Goal: Transaction & Acquisition: Purchase product/service

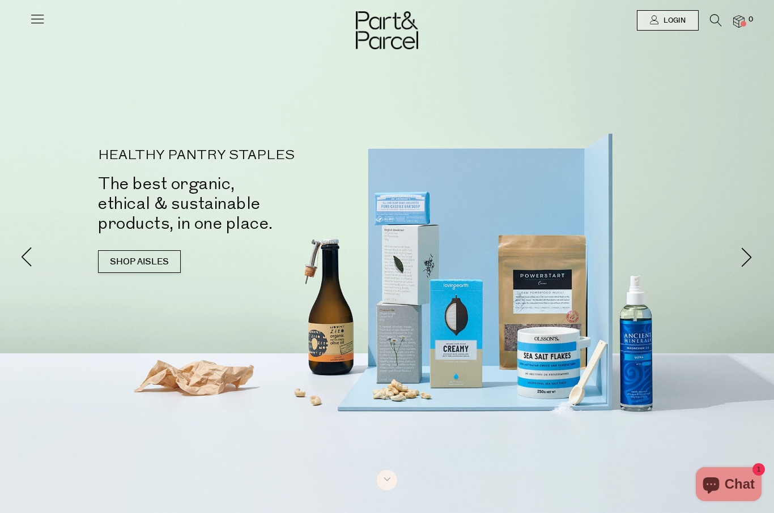
click at [683, 21] on span "Login" at bounding box center [673, 21] width 25 height 10
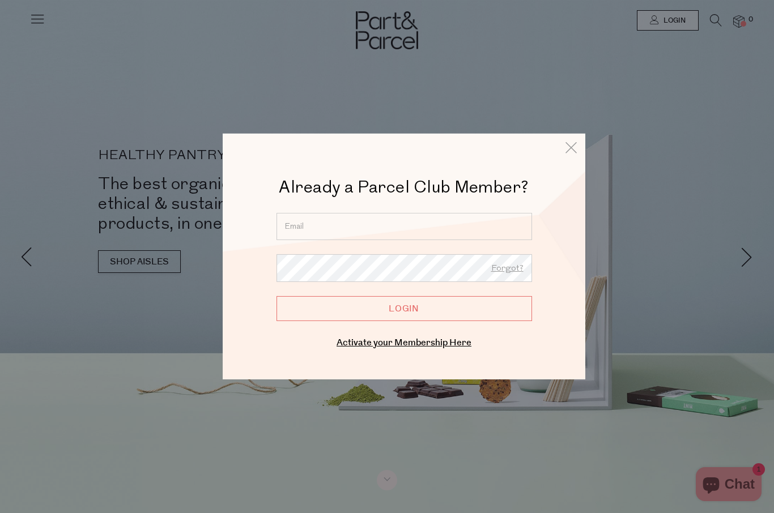
click at [439, 224] on input "email" at bounding box center [405, 226] width 256 height 27
type input "smith.treen@gmail.com"
click at [404, 309] on input "Login" at bounding box center [405, 308] width 256 height 25
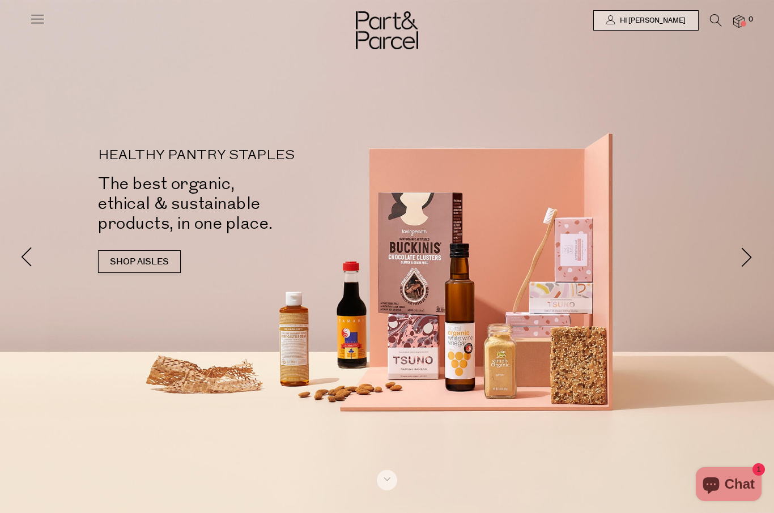
click at [684, 20] on span "Hi [PERSON_NAME]" at bounding box center [651, 21] width 69 height 10
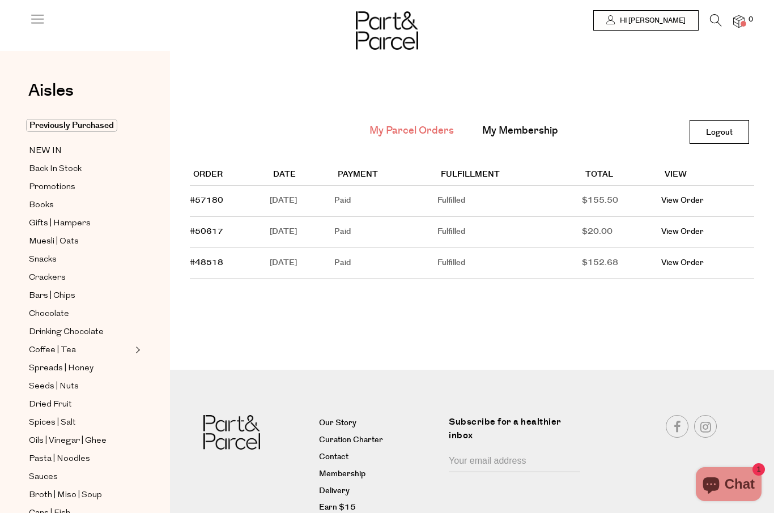
click at [704, 204] on link "View Order" at bounding box center [682, 200] width 42 height 11
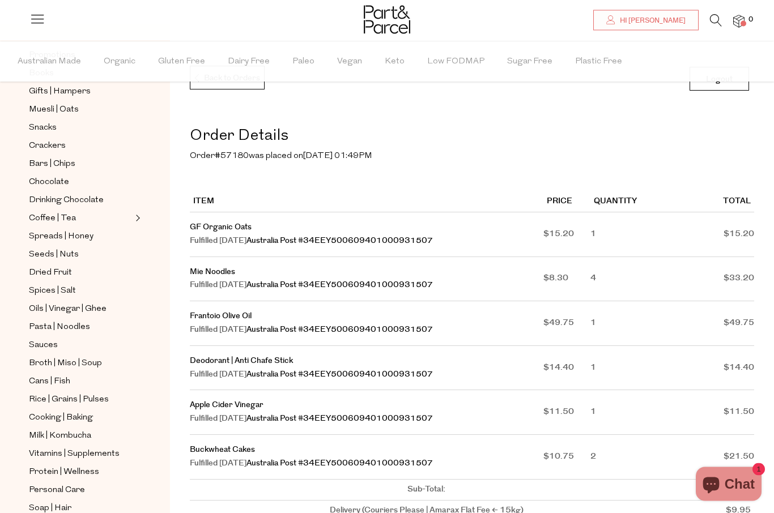
scroll to position [53, 0]
click at [40, 339] on span "Sauces" at bounding box center [43, 346] width 29 height 14
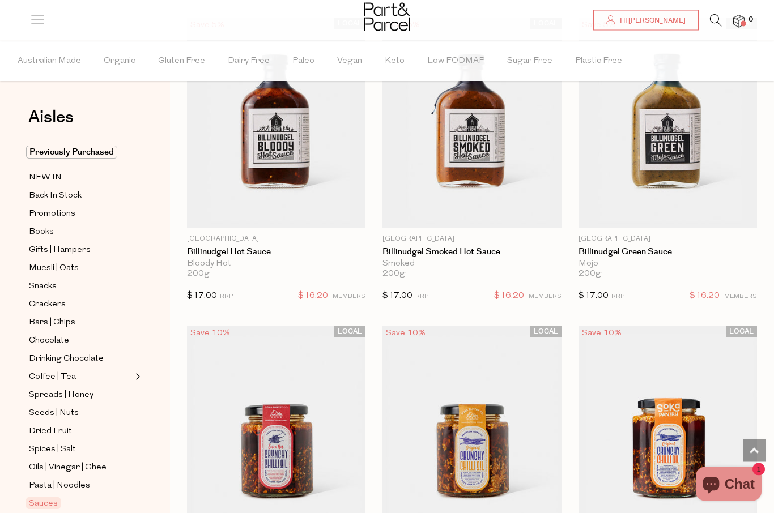
scroll to position [2338, 0]
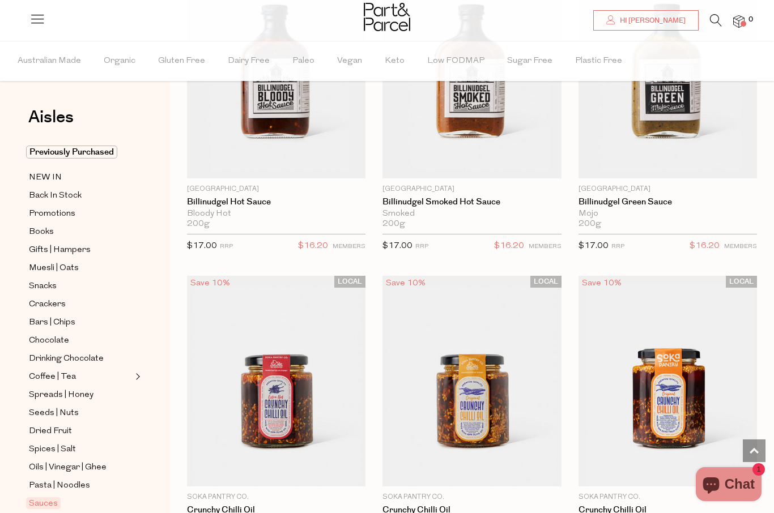
click at [722, 17] on icon at bounding box center [716, 20] width 12 height 12
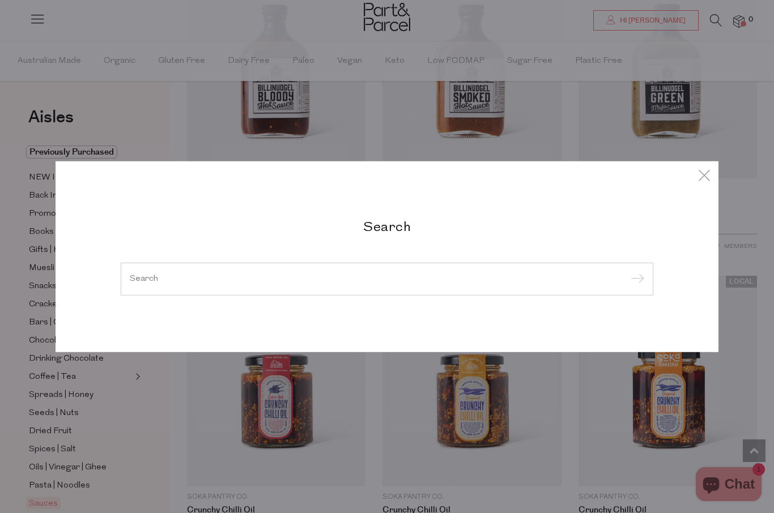
click at [137, 283] on input "search" at bounding box center [387, 279] width 515 height 8
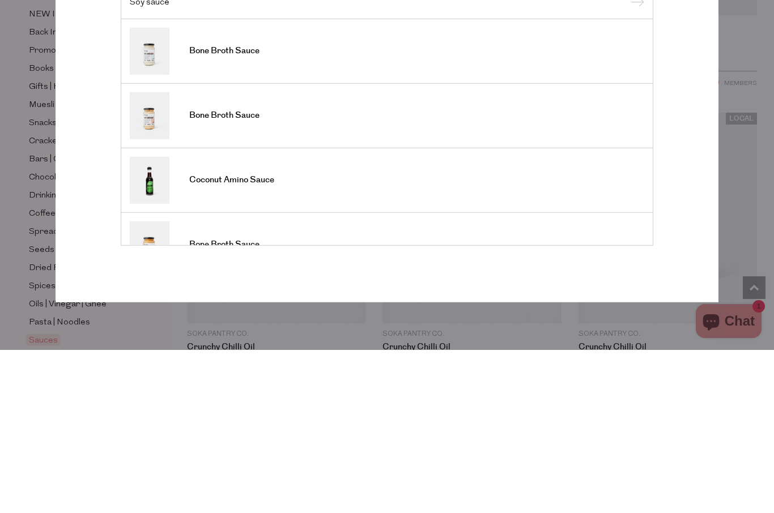
type input "Soy sauce"
click at [635, 158] on input "submit" at bounding box center [635, 166] width 17 height 17
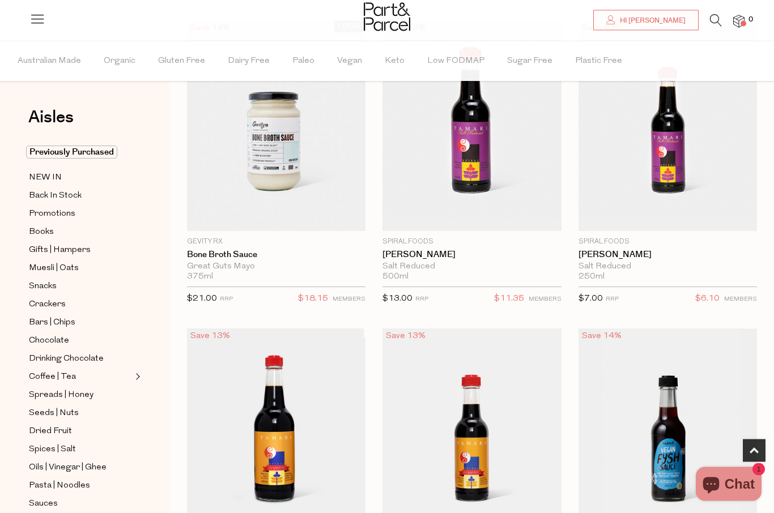
scroll to position [414, 0]
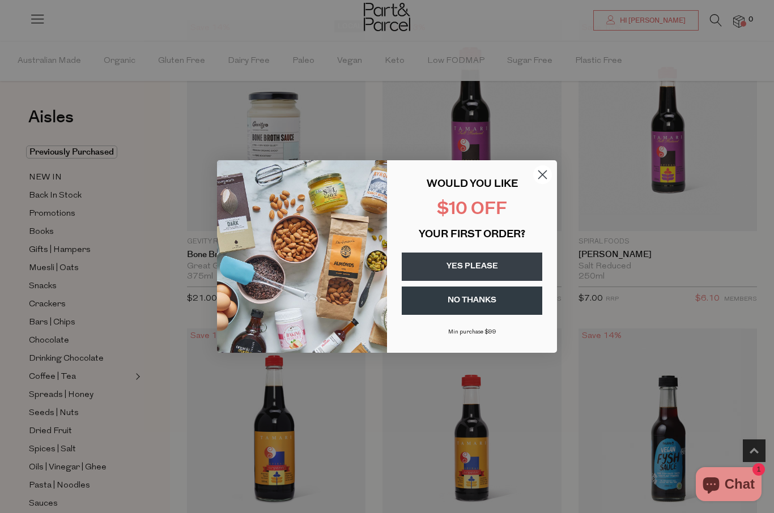
click at [552, 185] on icon "Close dialog" at bounding box center [543, 175] width 20 height 20
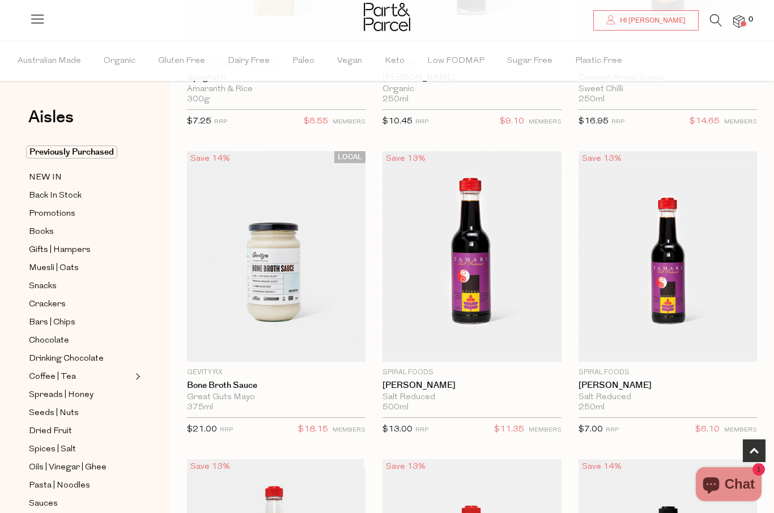
scroll to position [283, 0]
